Goal: Task Accomplishment & Management: Manage account settings

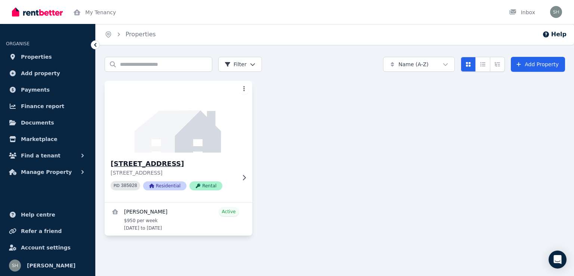
click at [195, 152] on img at bounding box center [178, 116] width 155 height 75
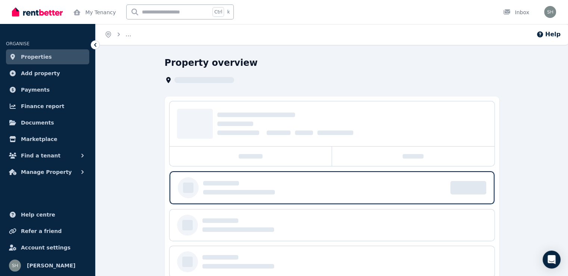
click at [195, 152] on div at bounding box center [251, 155] width 163 height 19
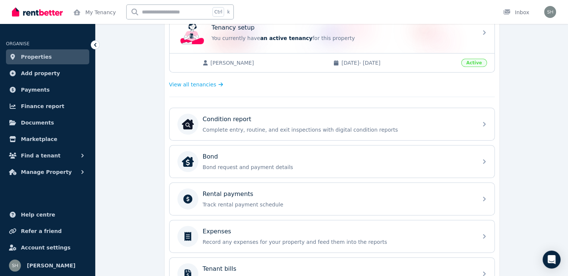
scroll to position [167, 0]
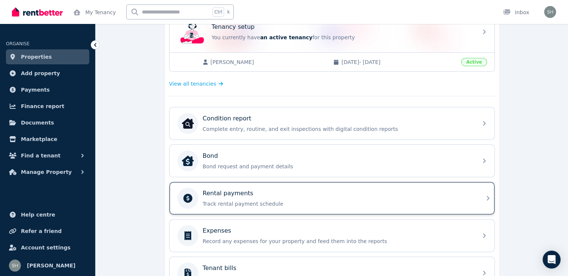
click at [256, 192] on div "Rental payments" at bounding box center [338, 193] width 271 height 9
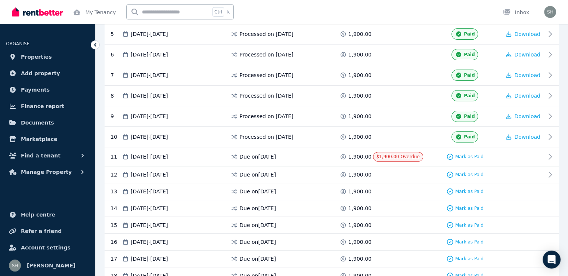
scroll to position [243, 0]
click at [465, 153] on span "Mark as Paid" at bounding box center [470, 156] width 28 height 6
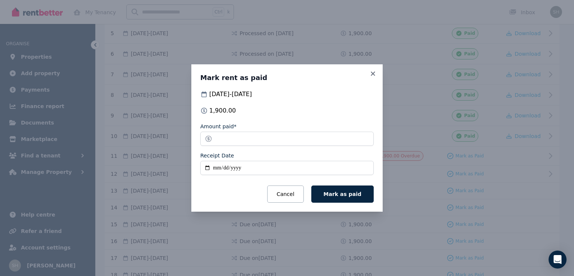
click at [212, 168] on input "Receipt Date" at bounding box center [286, 168] width 173 height 14
click at [205, 168] on input "Receipt Date" at bounding box center [286, 168] width 173 height 14
type input "**********"
click at [352, 193] on span "Mark as paid" at bounding box center [343, 194] width 38 height 6
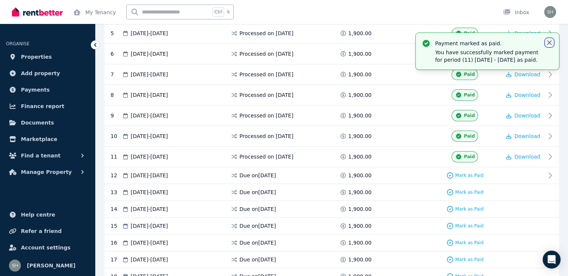
click at [550, 41] on icon "button" at bounding box center [549, 42] width 7 height 7
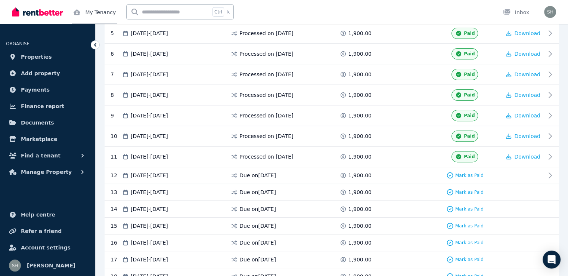
click at [99, 16] on link "My Tenancy" at bounding box center [95, 12] width 46 height 24
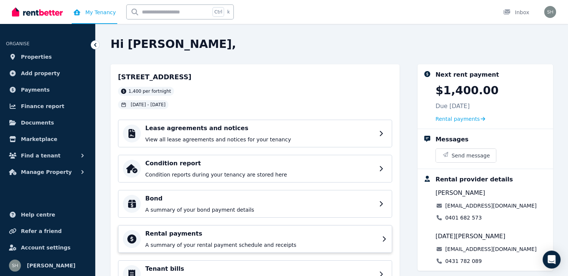
click at [234, 237] on h4 "Rental payments" at bounding box center [261, 233] width 232 height 9
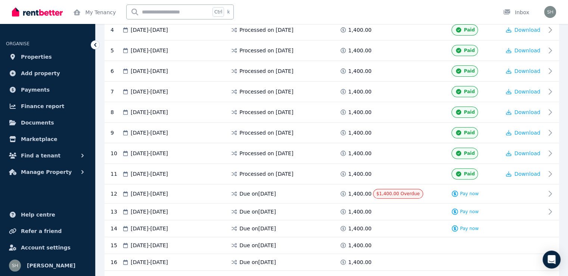
scroll to position [204, 0]
click at [40, 13] on img at bounding box center [37, 11] width 51 height 11
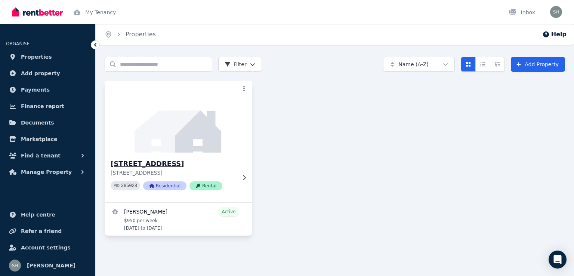
click at [179, 148] on img at bounding box center [178, 116] width 155 height 75
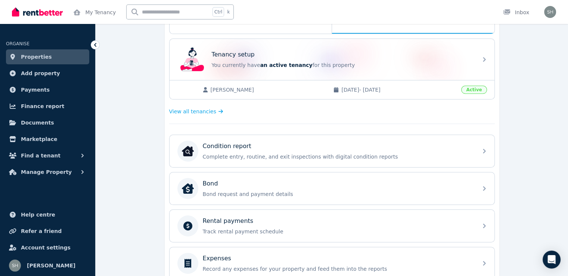
scroll to position [140, 0]
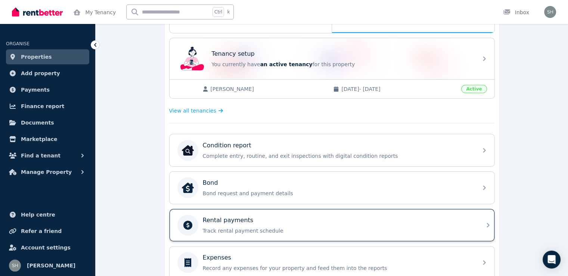
click at [284, 228] on p "Track rental payment schedule" at bounding box center [338, 230] width 271 height 7
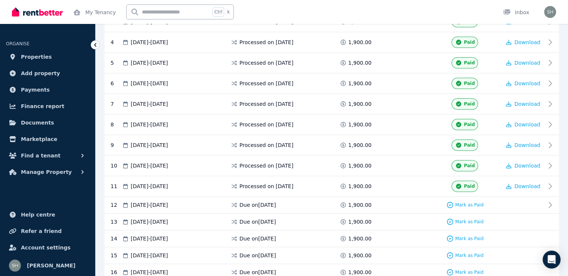
scroll to position [214, 0]
click at [96, 16] on link "My Tenancy" at bounding box center [95, 12] width 46 height 24
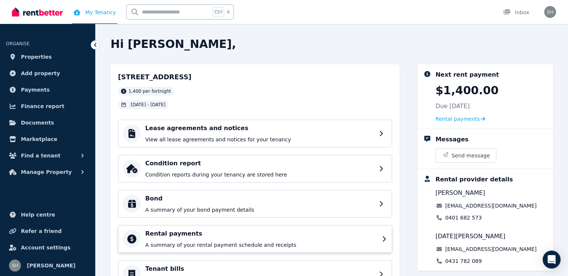
click at [237, 243] on p "A summary of your rental payment schedule and receipts" at bounding box center [261, 244] width 232 height 7
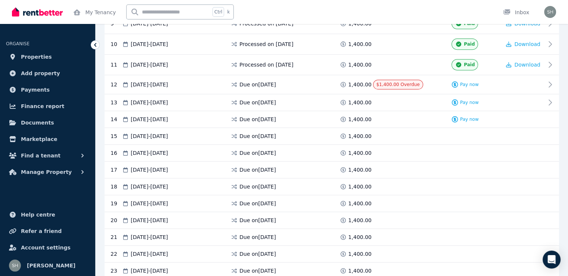
scroll to position [312, 0]
click at [549, 11] on img "button" at bounding box center [550, 12] width 12 height 12
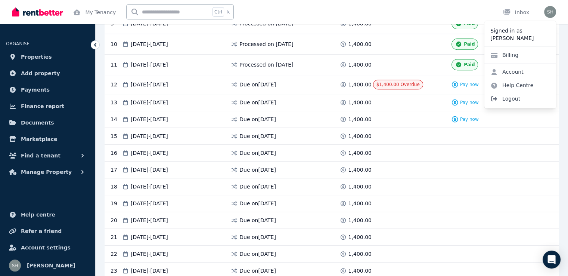
click at [503, 100] on span "Logout" at bounding box center [521, 98] width 72 height 13
